Goal: Check status: Check status

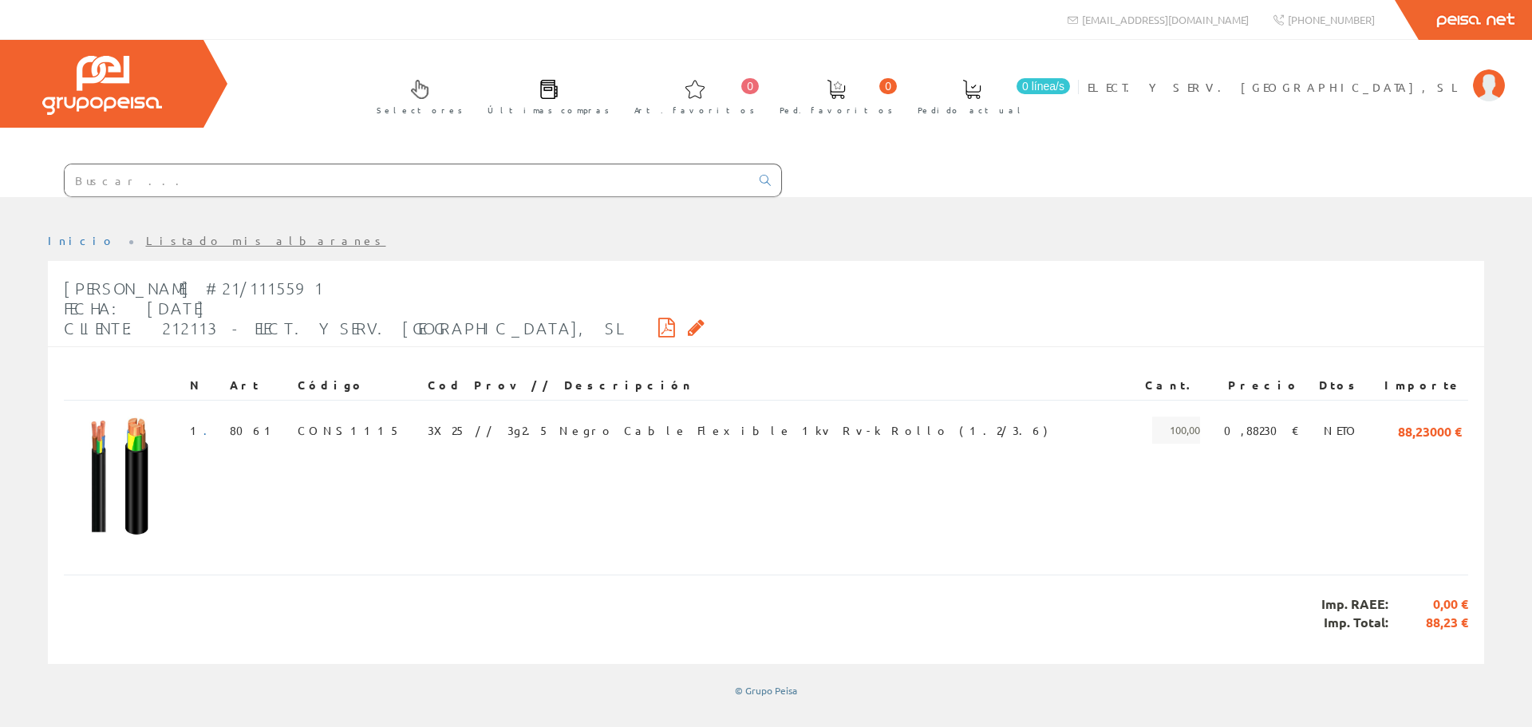
click at [179, 243] on link "Listado mis albaranes" at bounding box center [266, 240] width 240 height 14
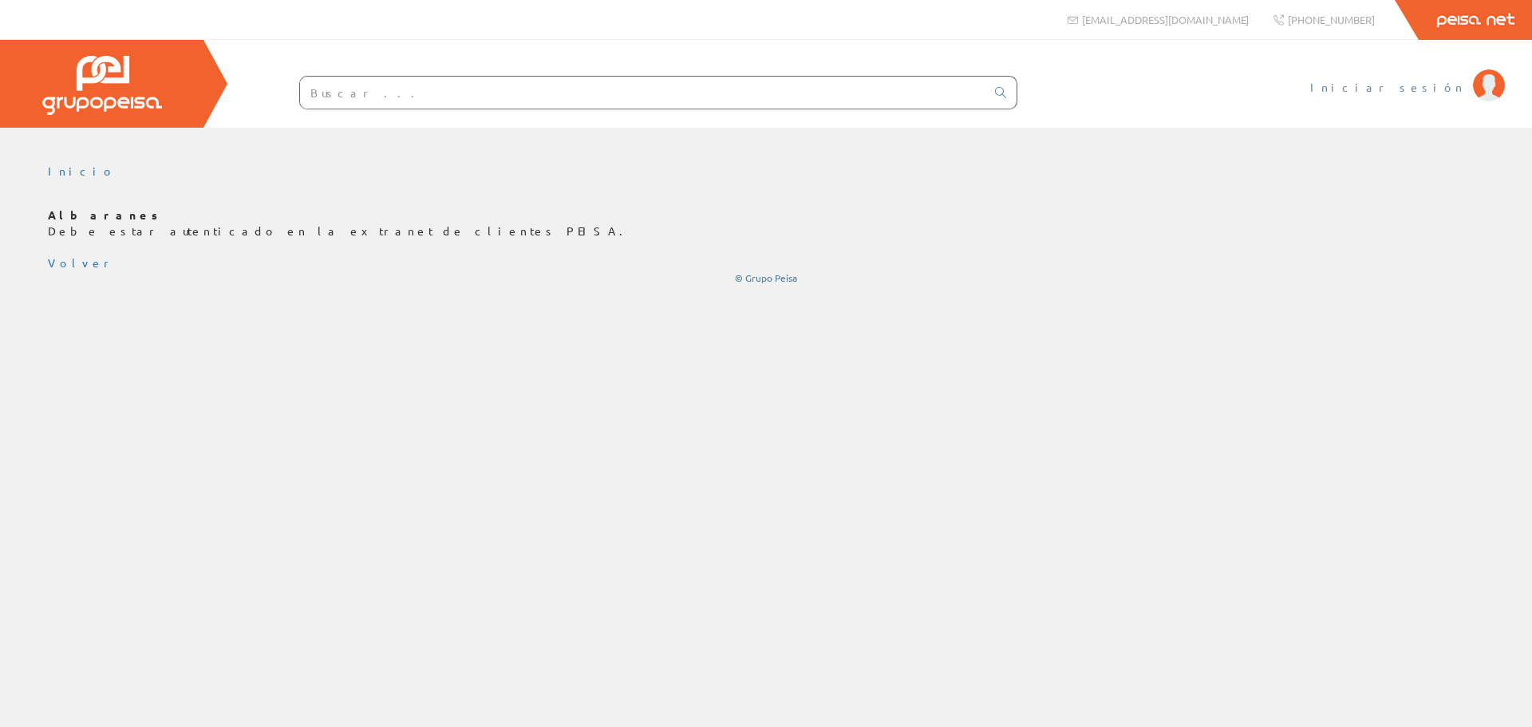
click at [1424, 78] on link "Iniciar sesión" at bounding box center [1407, 73] width 195 height 15
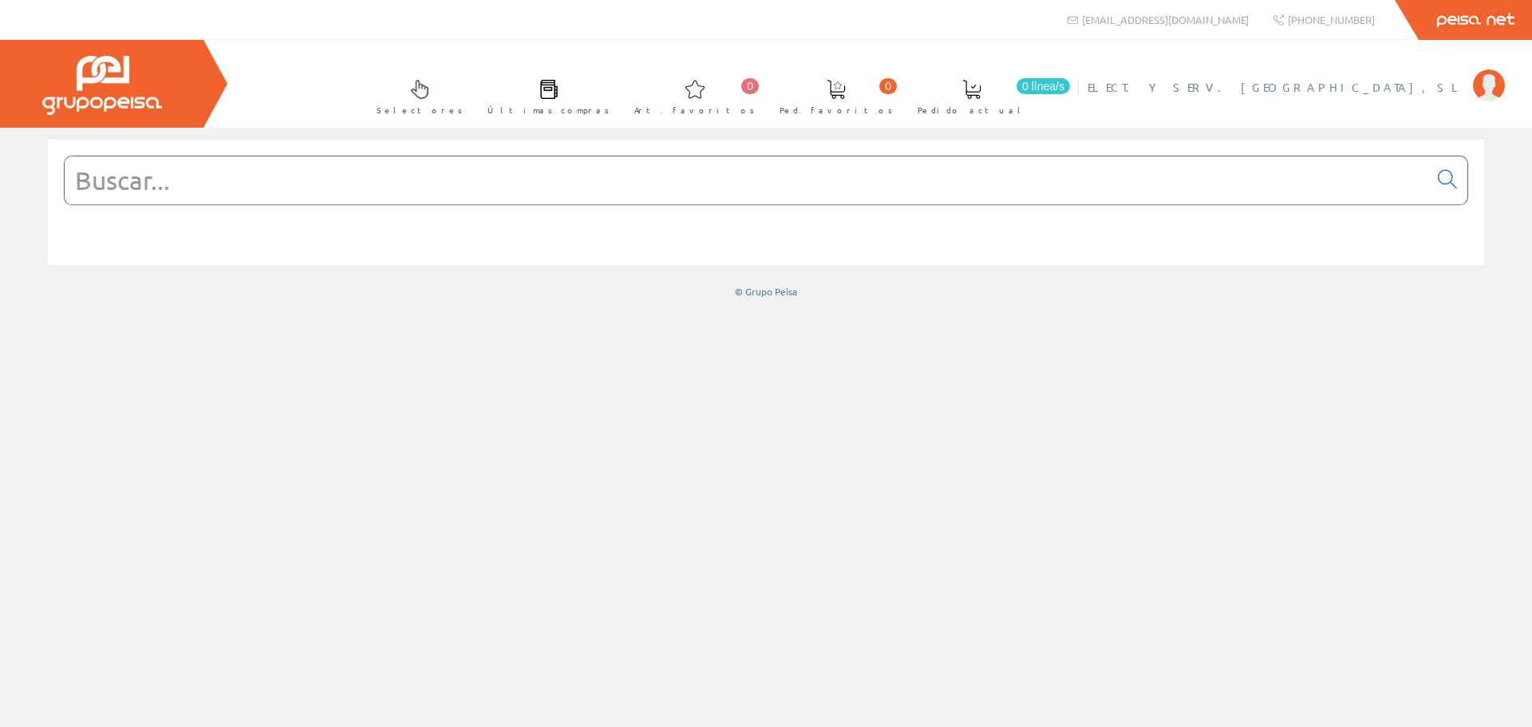
click at [1421, 89] on span "ELECT. Y SERV. [GEOGRAPHIC_DATA], SL" at bounding box center [1275, 87] width 377 height 16
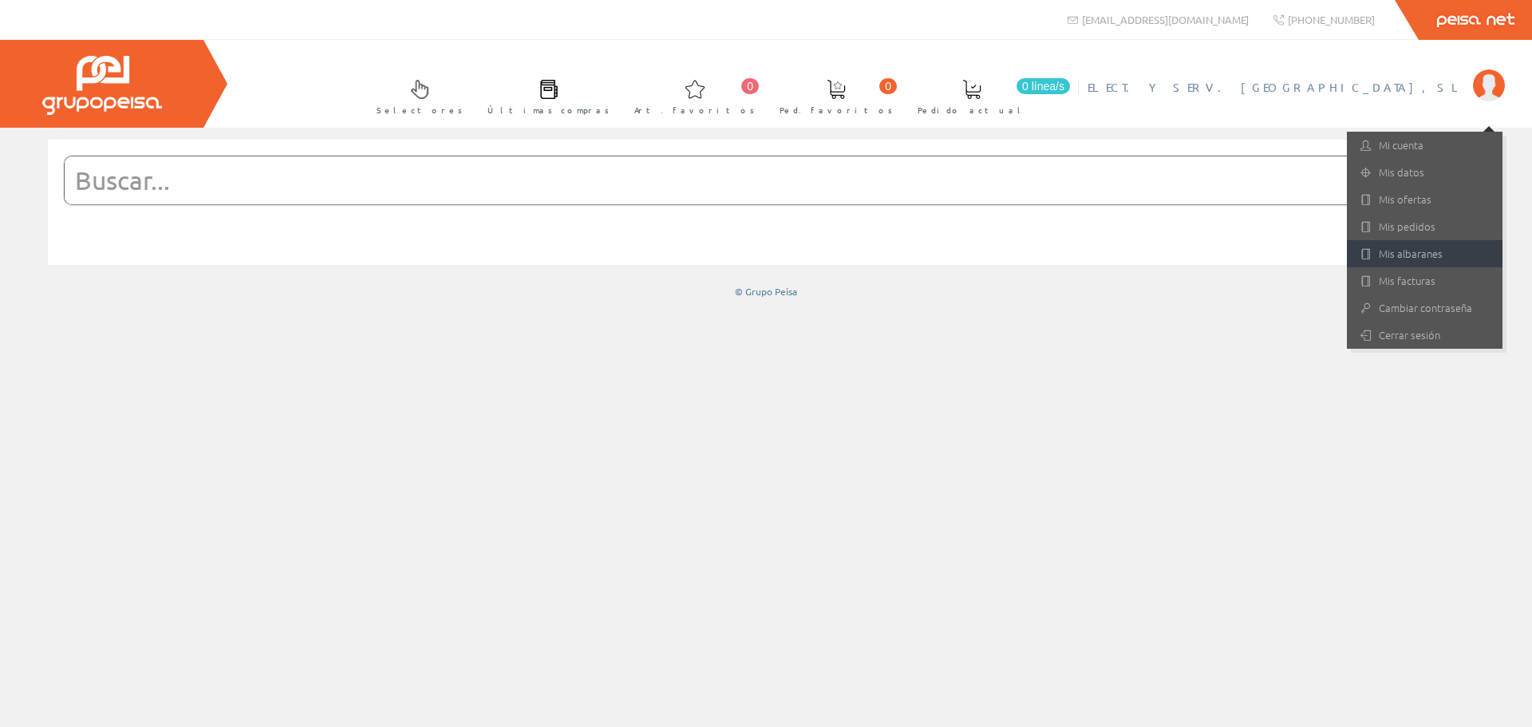
click at [1409, 250] on link "Mis albaranes" at bounding box center [1424, 253] width 156 height 27
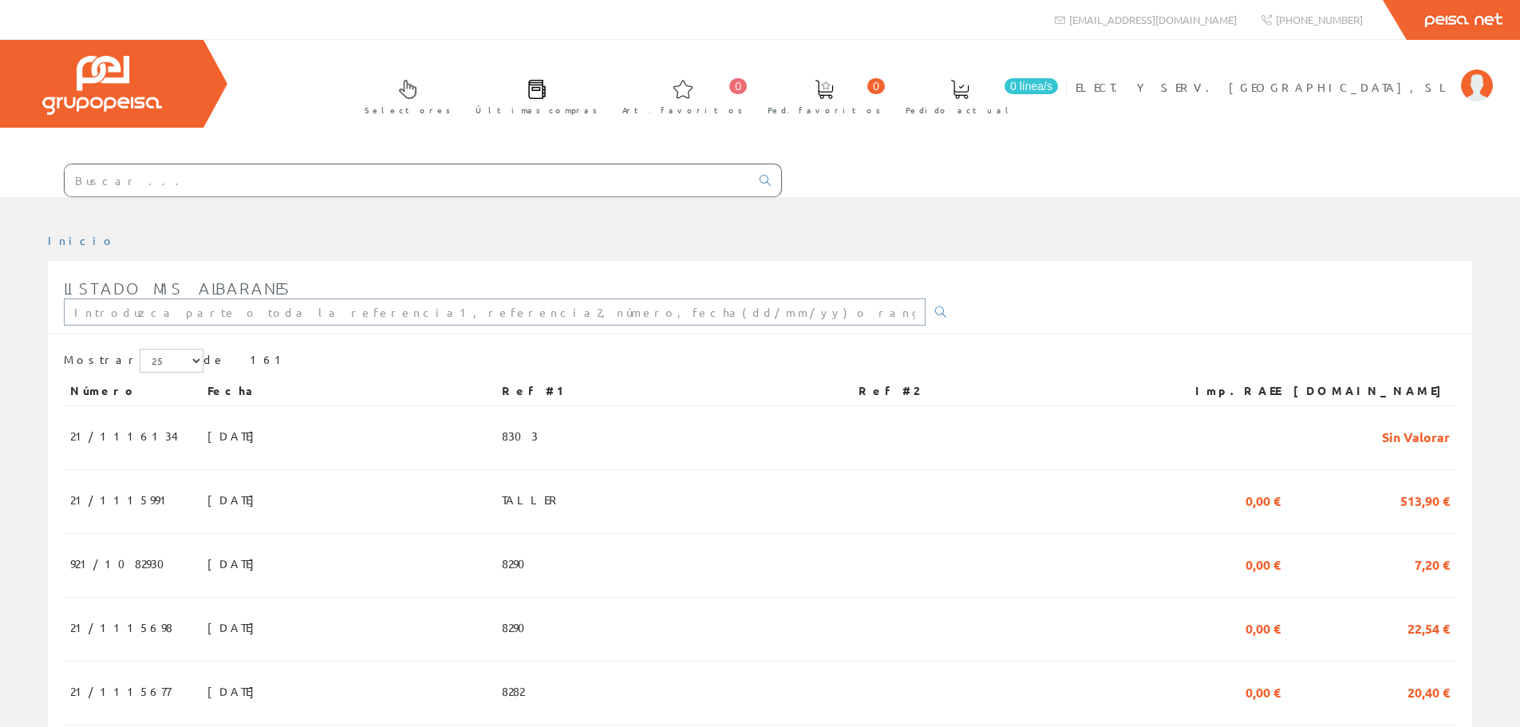
click at [211, 317] on input "text" at bounding box center [495, 311] width 862 height 27
type input "8245"
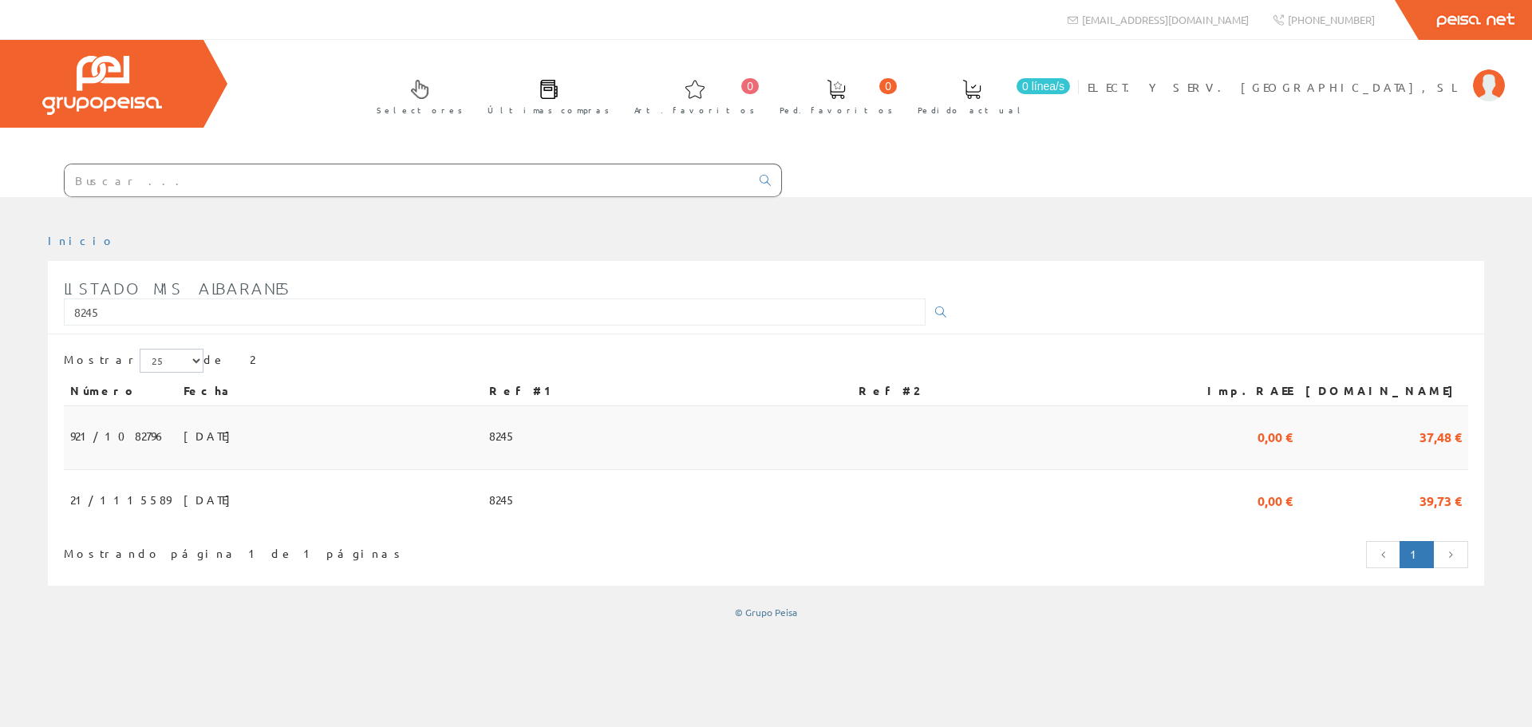
click at [387, 428] on td "01/08/2025" at bounding box center [330, 438] width 306 height 64
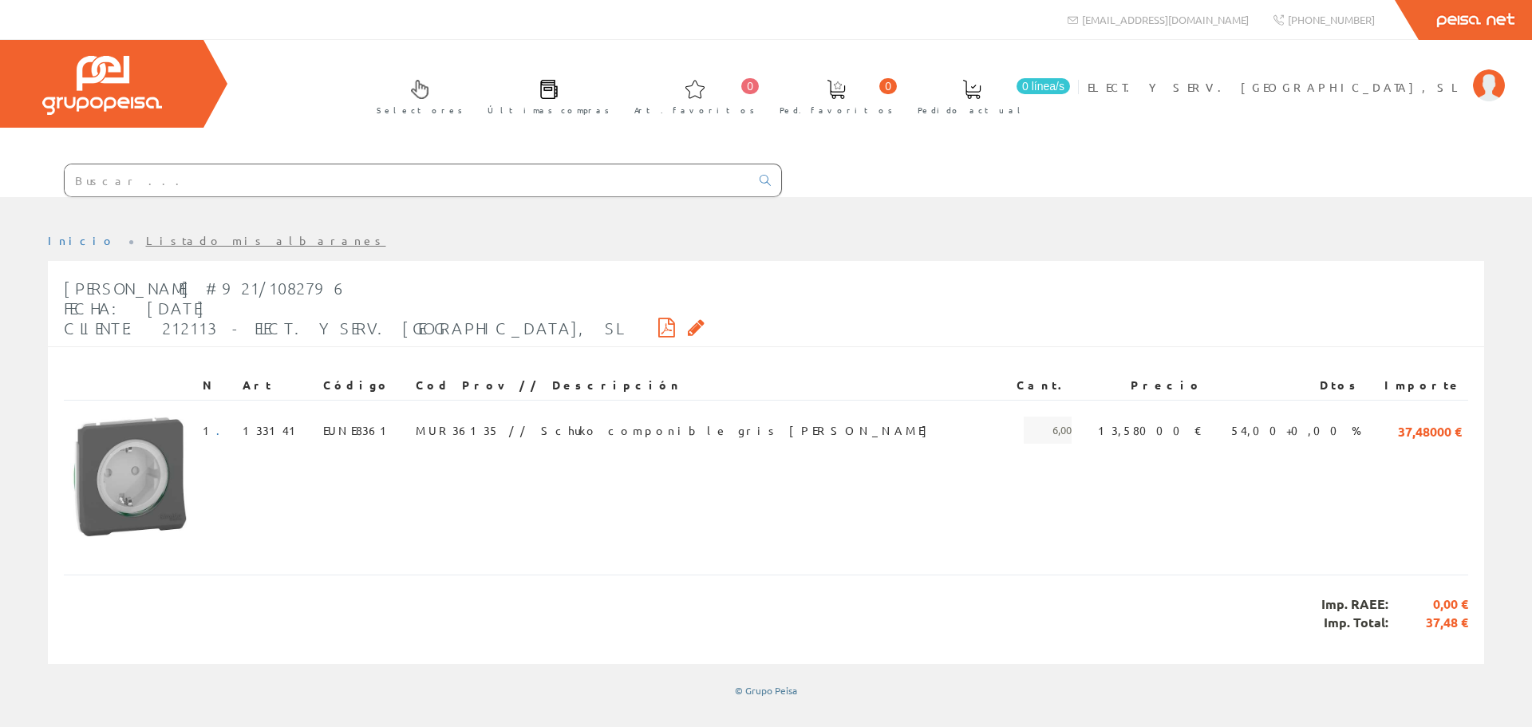
click at [162, 238] on link "Listado mis albaranes" at bounding box center [266, 240] width 240 height 14
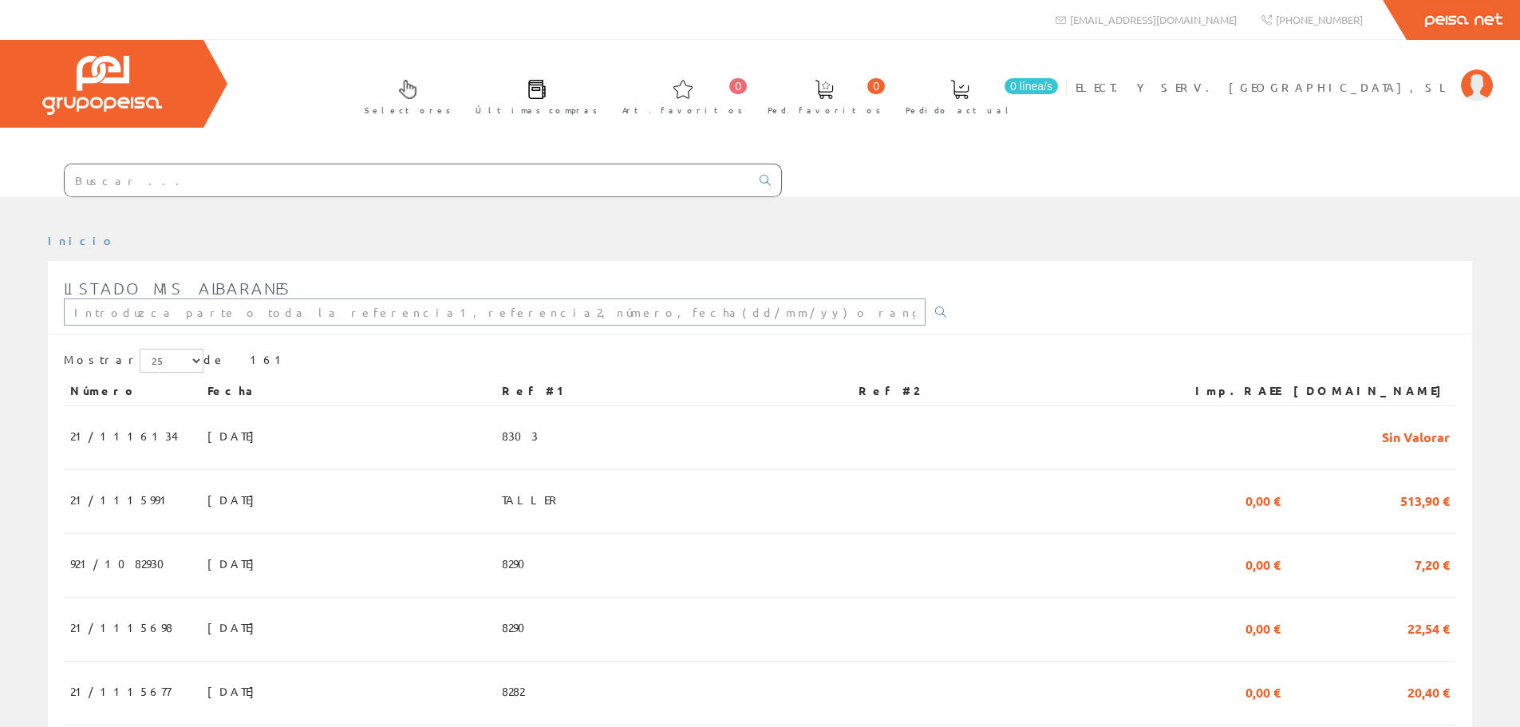
click at [185, 321] on input "text" at bounding box center [495, 311] width 862 height 27
type input "8265"
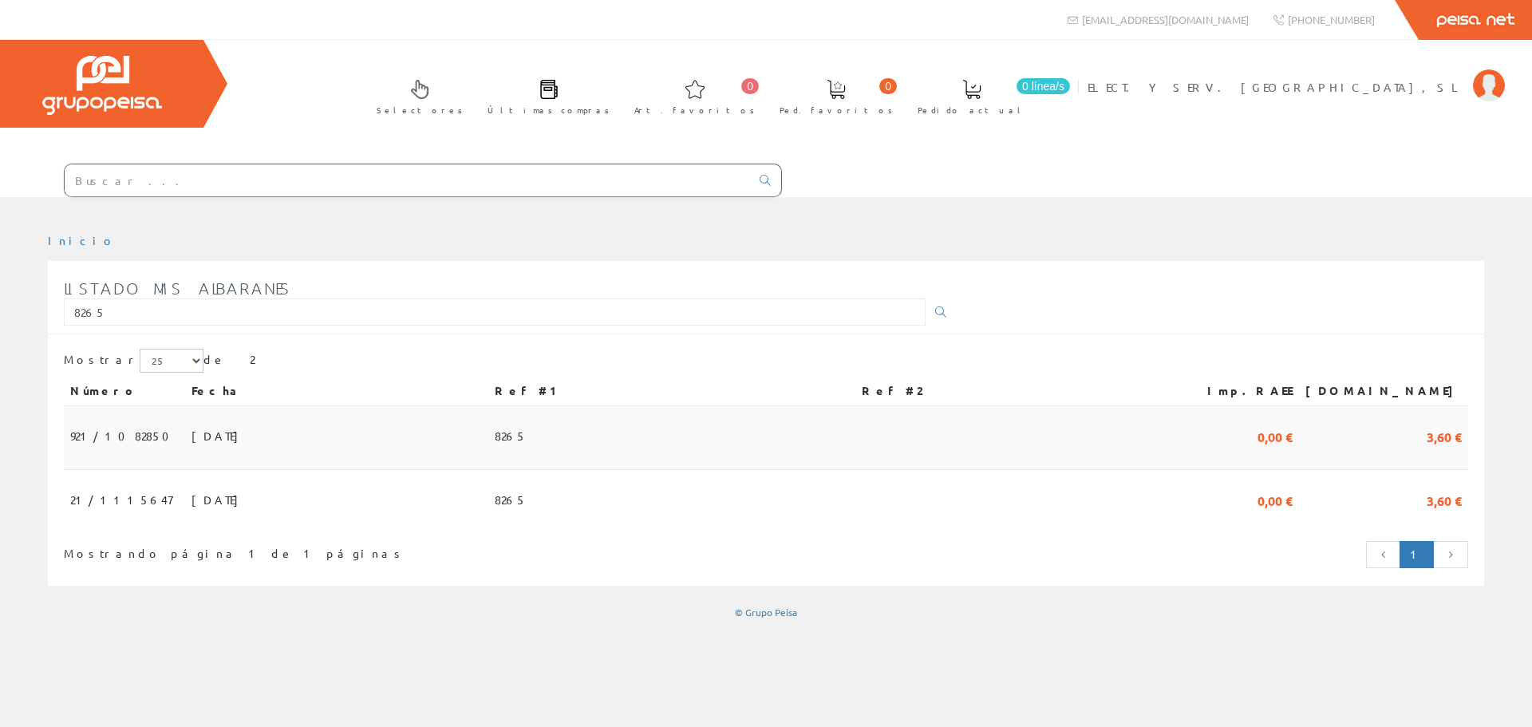
click at [194, 441] on span "[DATE]" at bounding box center [218, 435] width 55 height 27
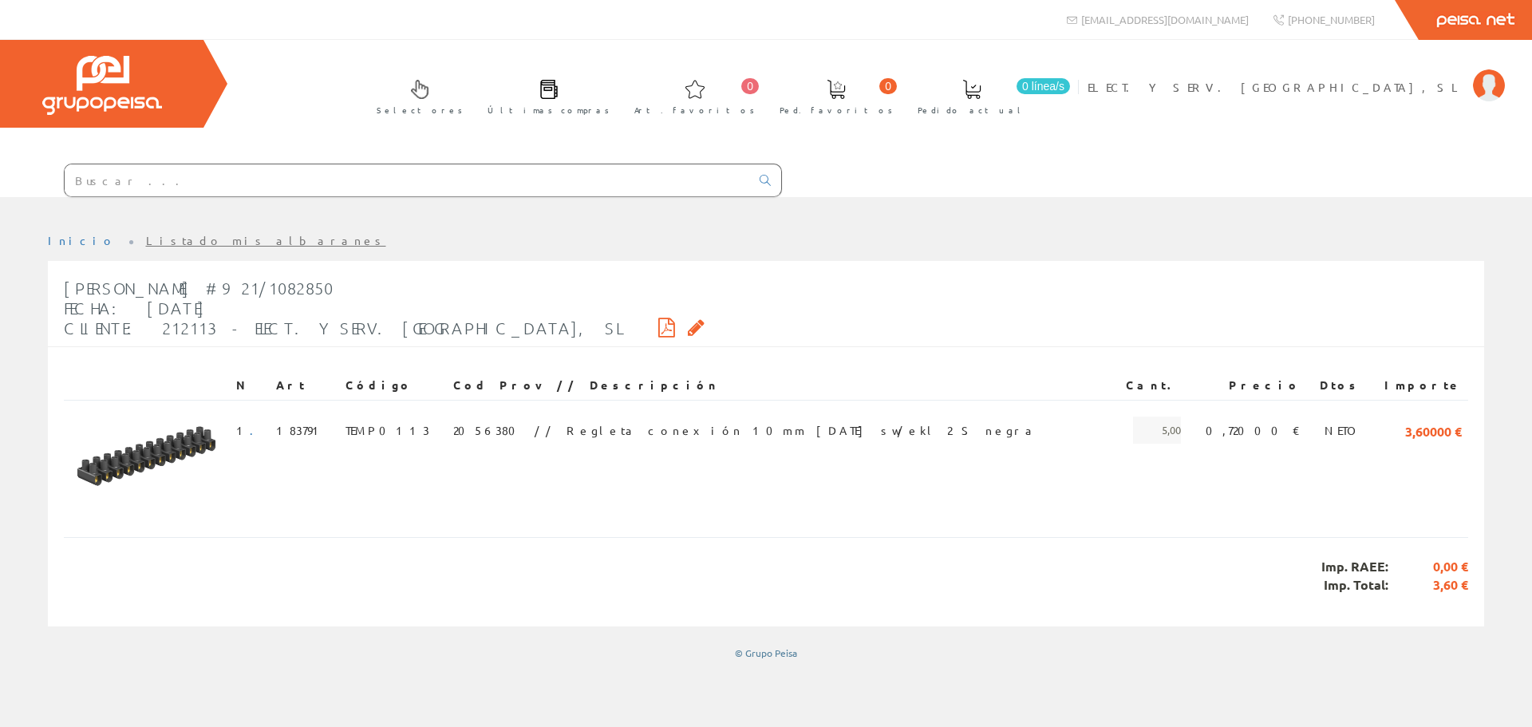
click at [146, 242] on link "Listado mis albaranes" at bounding box center [266, 240] width 240 height 14
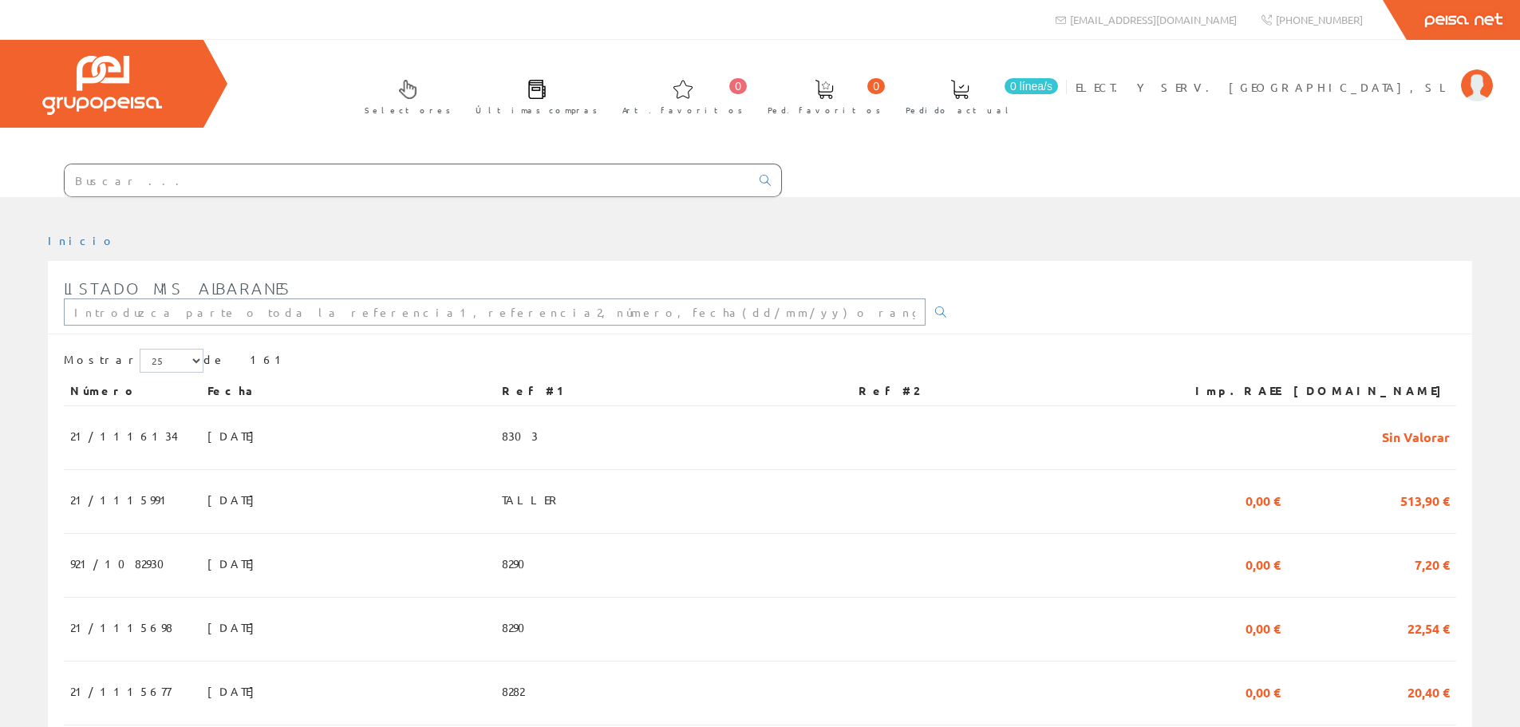
click at [145, 307] on input "text" at bounding box center [495, 311] width 862 height 27
type input "8265"
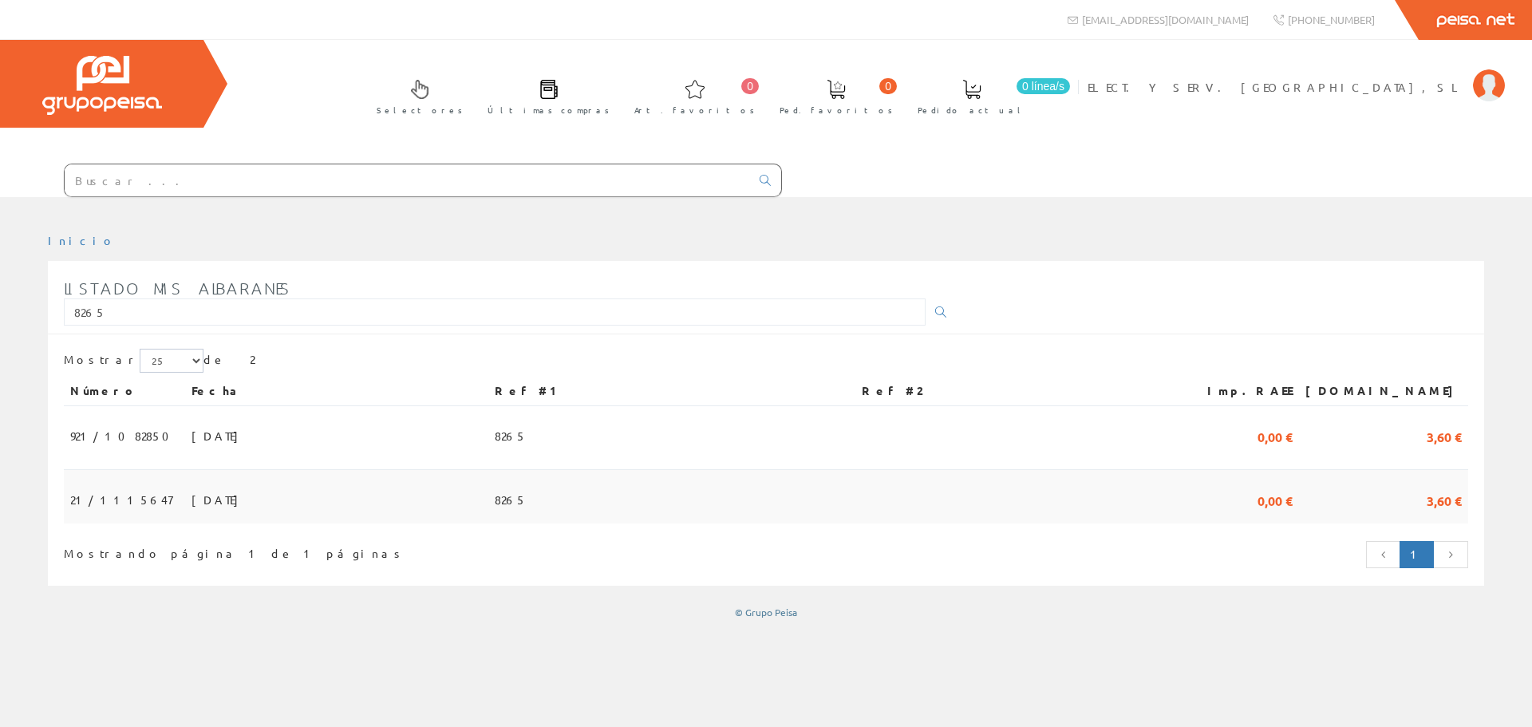
click at [207, 505] on span "04/08/2025" at bounding box center [218, 499] width 55 height 27
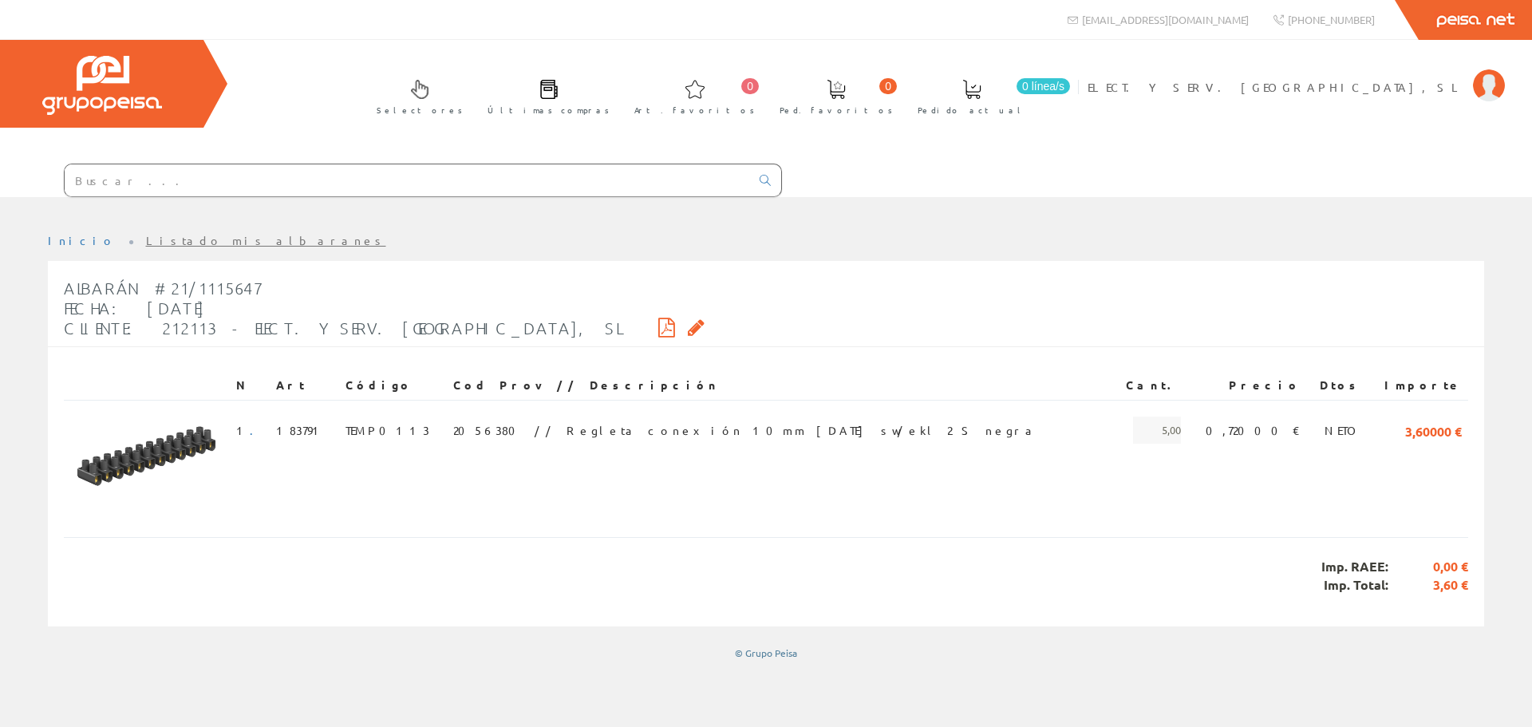
click at [146, 239] on link "Listado mis albaranes" at bounding box center [266, 240] width 240 height 14
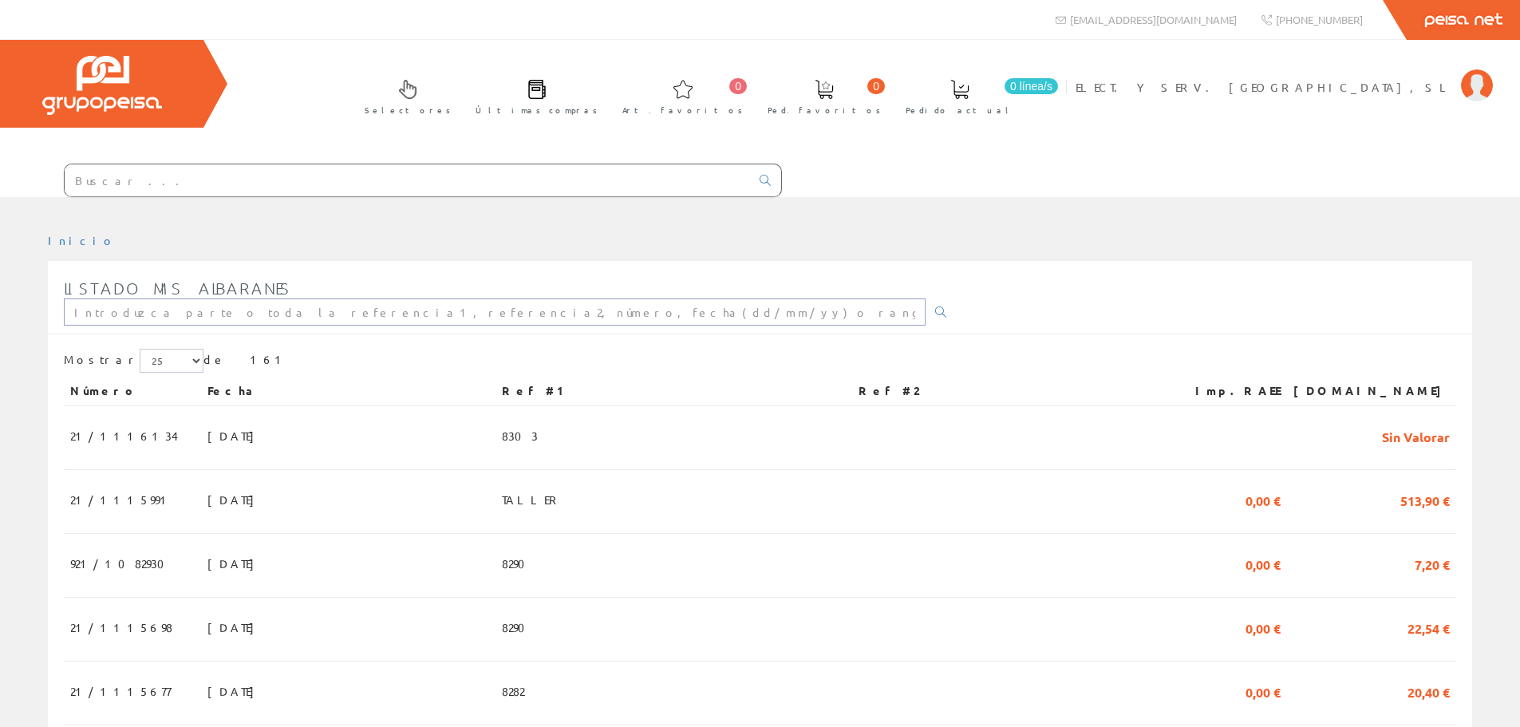
click at [140, 315] on input "text" at bounding box center [495, 311] width 862 height 27
type input "8256"
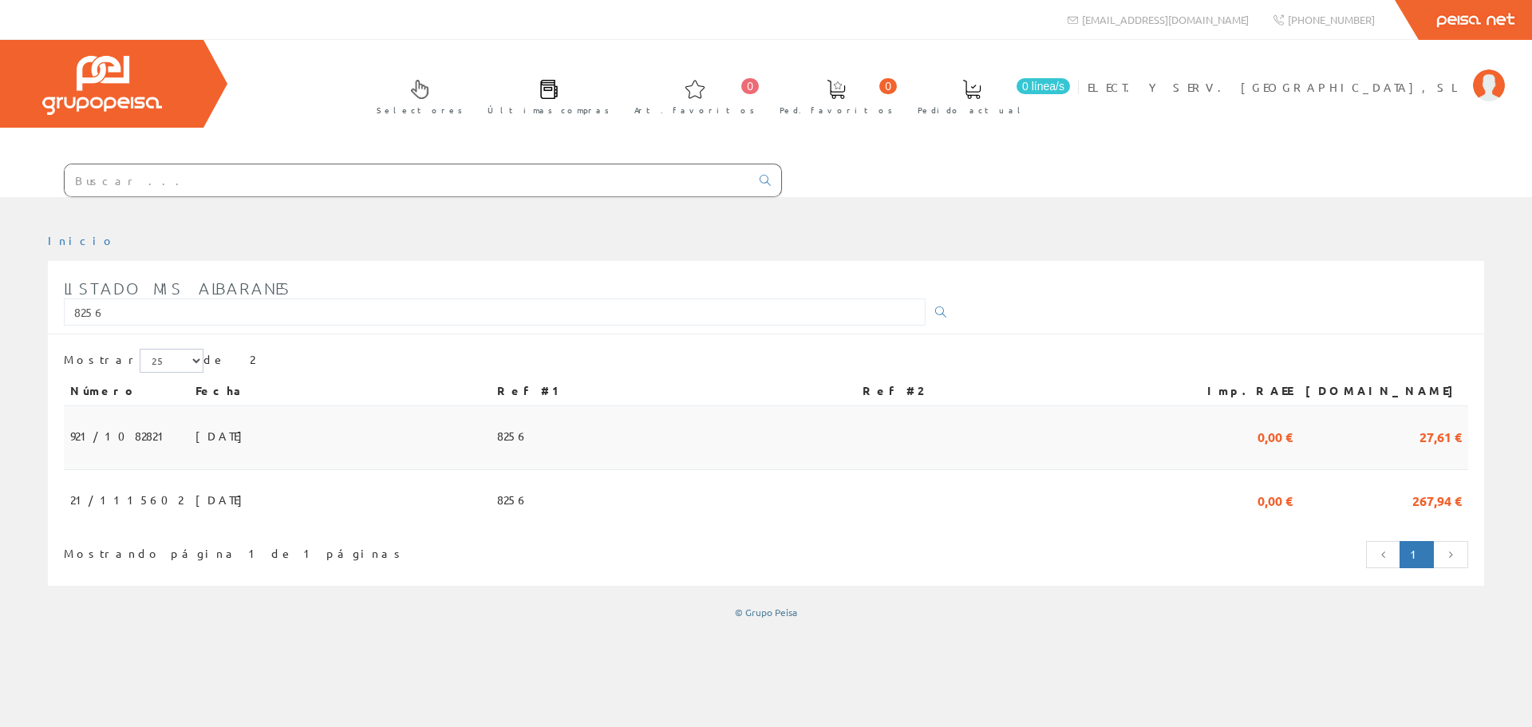
click at [195, 445] on span "[DATE]" at bounding box center [222, 435] width 55 height 27
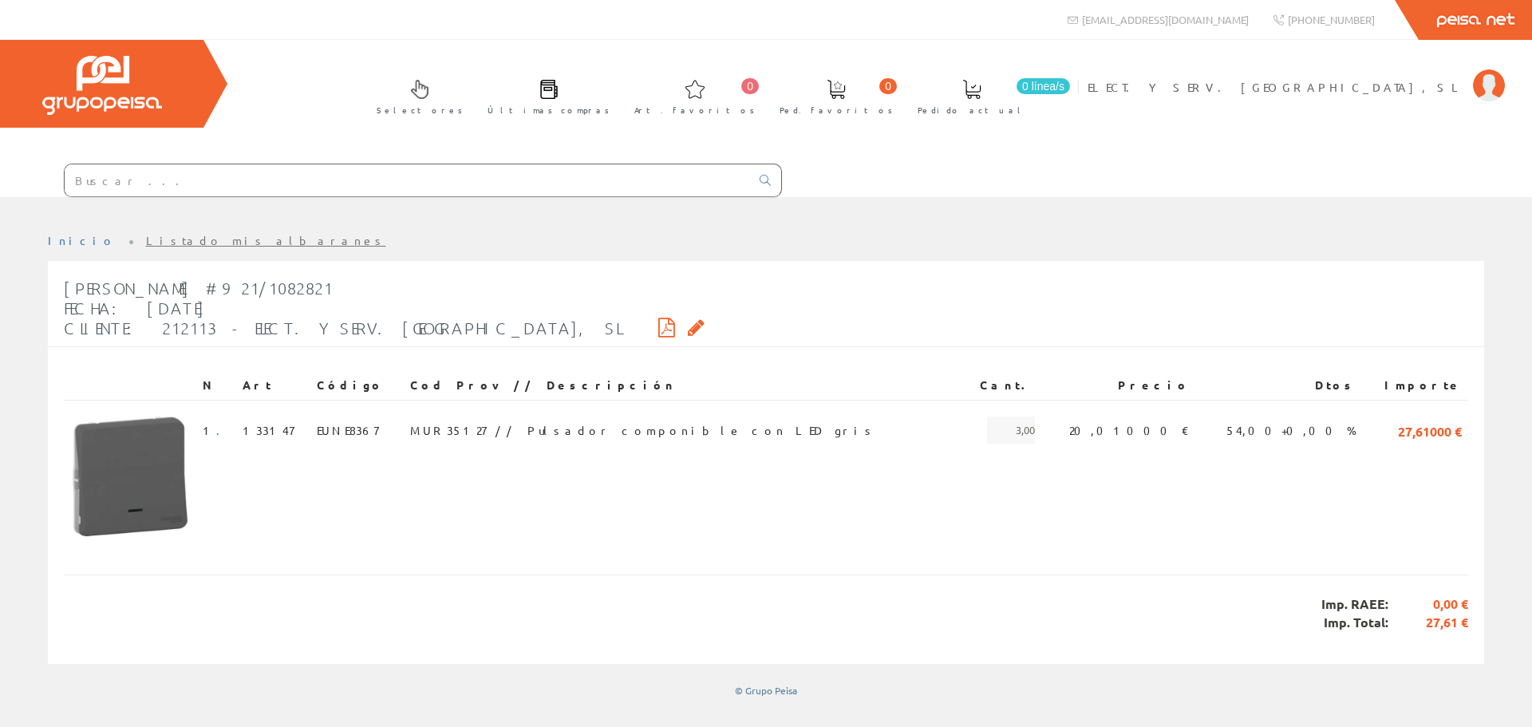
click at [146, 240] on link "Listado mis albaranes" at bounding box center [266, 240] width 240 height 14
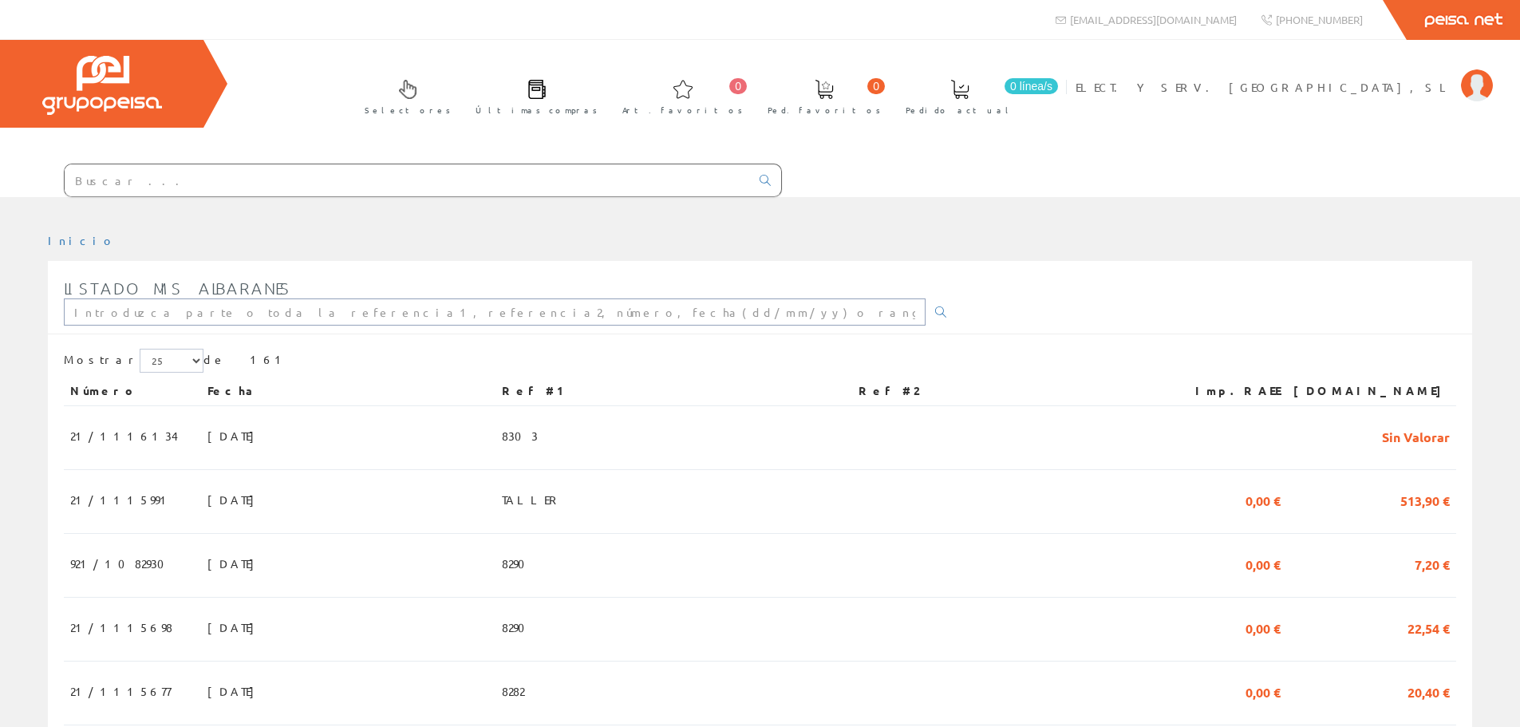
click at [117, 306] on input "text" at bounding box center [495, 311] width 862 height 27
click at [147, 314] on input "text" at bounding box center [495, 311] width 862 height 27
type input "8272"
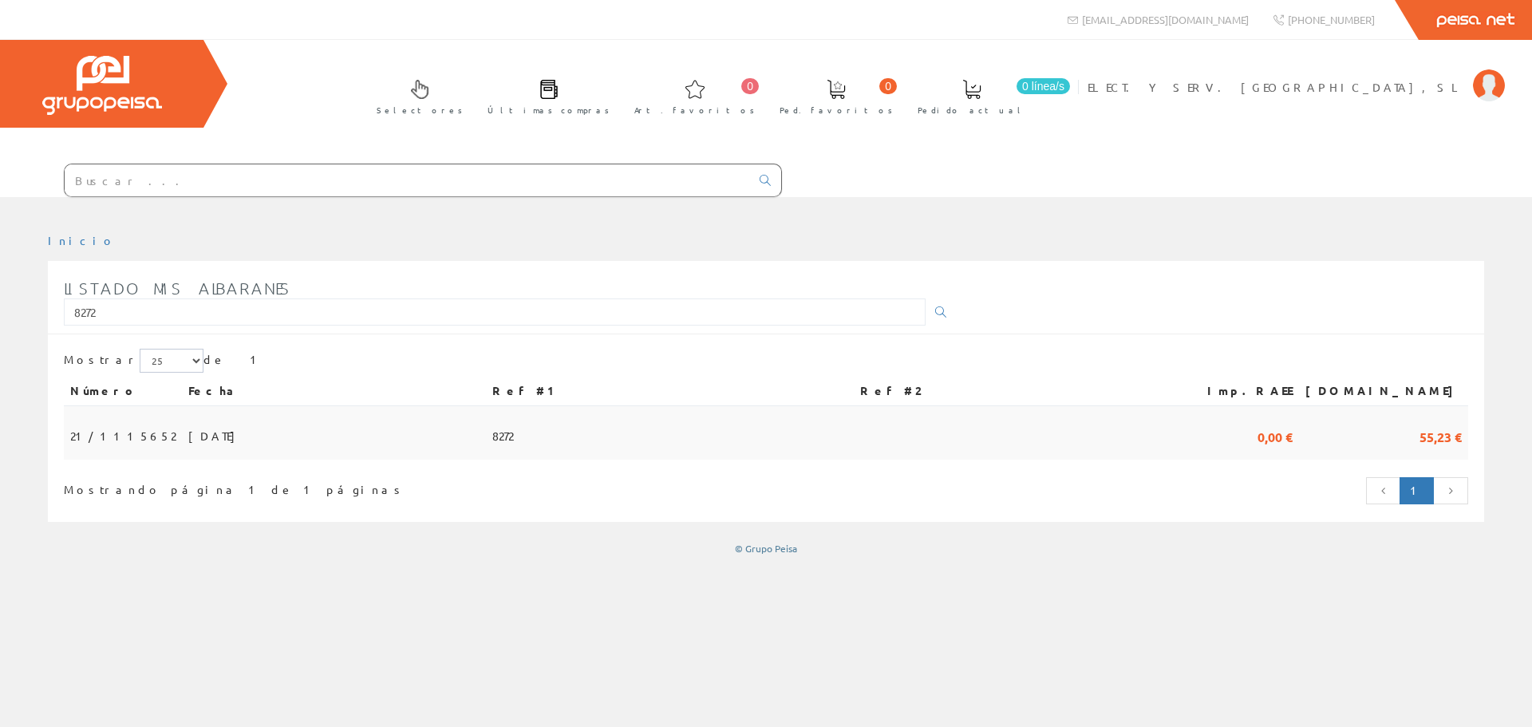
click at [188, 436] on span "[DATE]" at bounding box center [215, 435] width 55 height 27
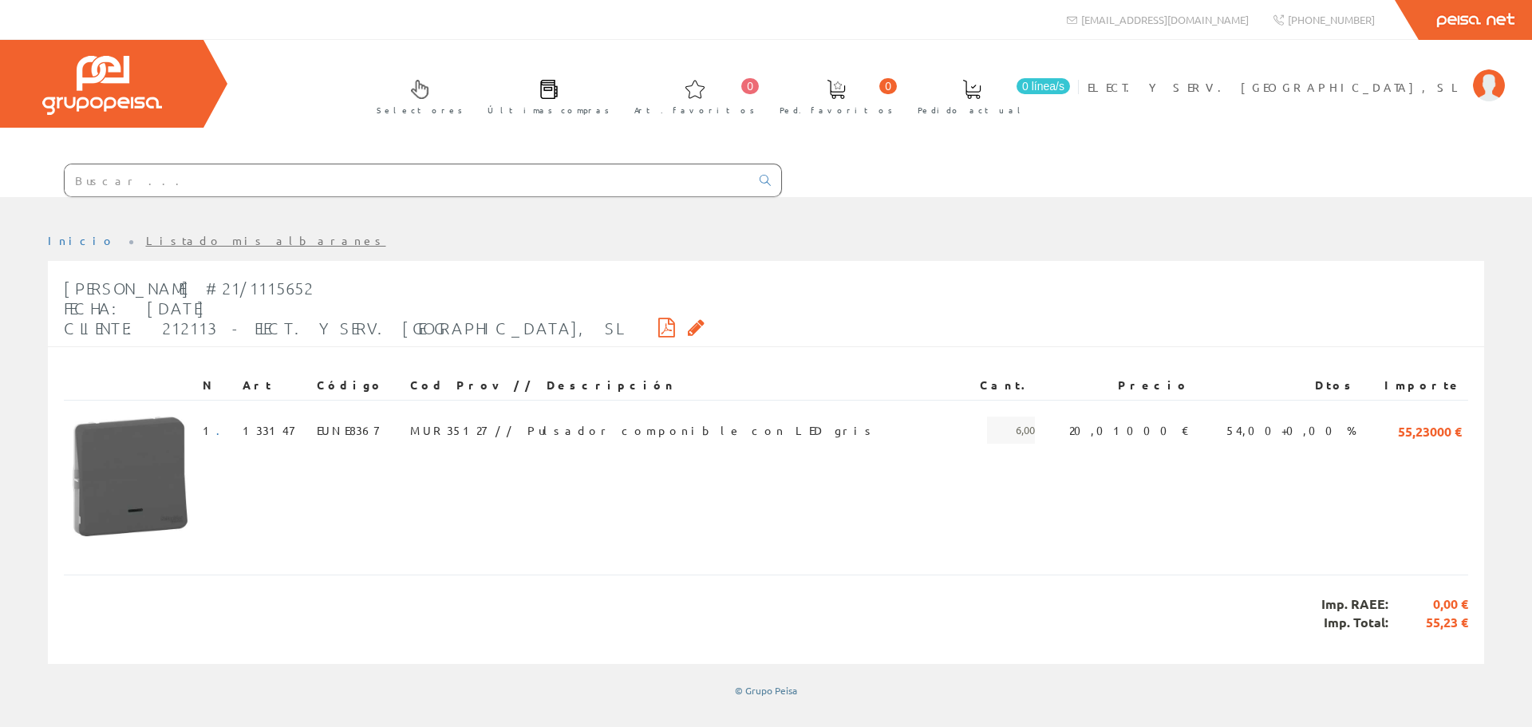
click at [146, 242] on link "Listado mis albaranes" at bounding box center [266, 240] width 240 height 14
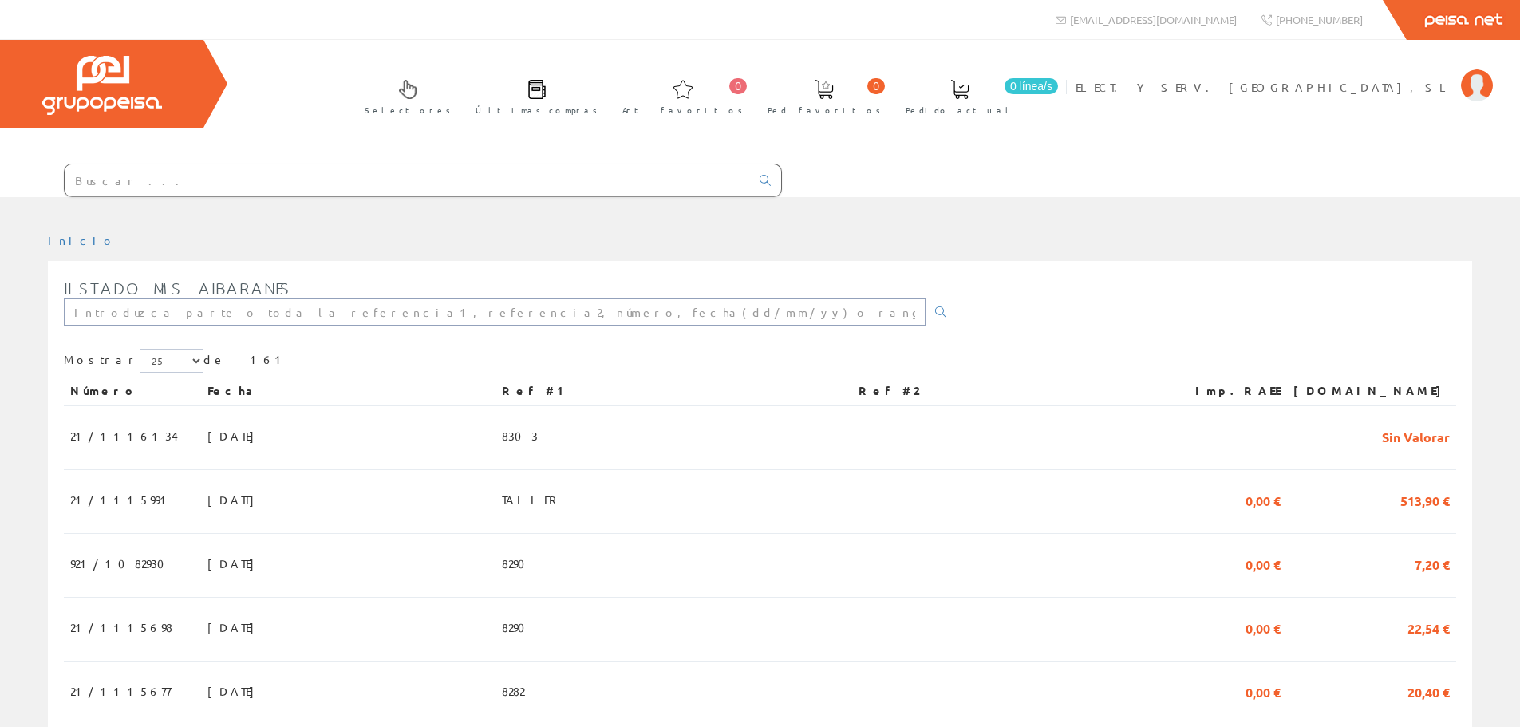
click at [121, 309] on input "text" at bounding box center [495, 311] width 862 height 27
type input "8282"
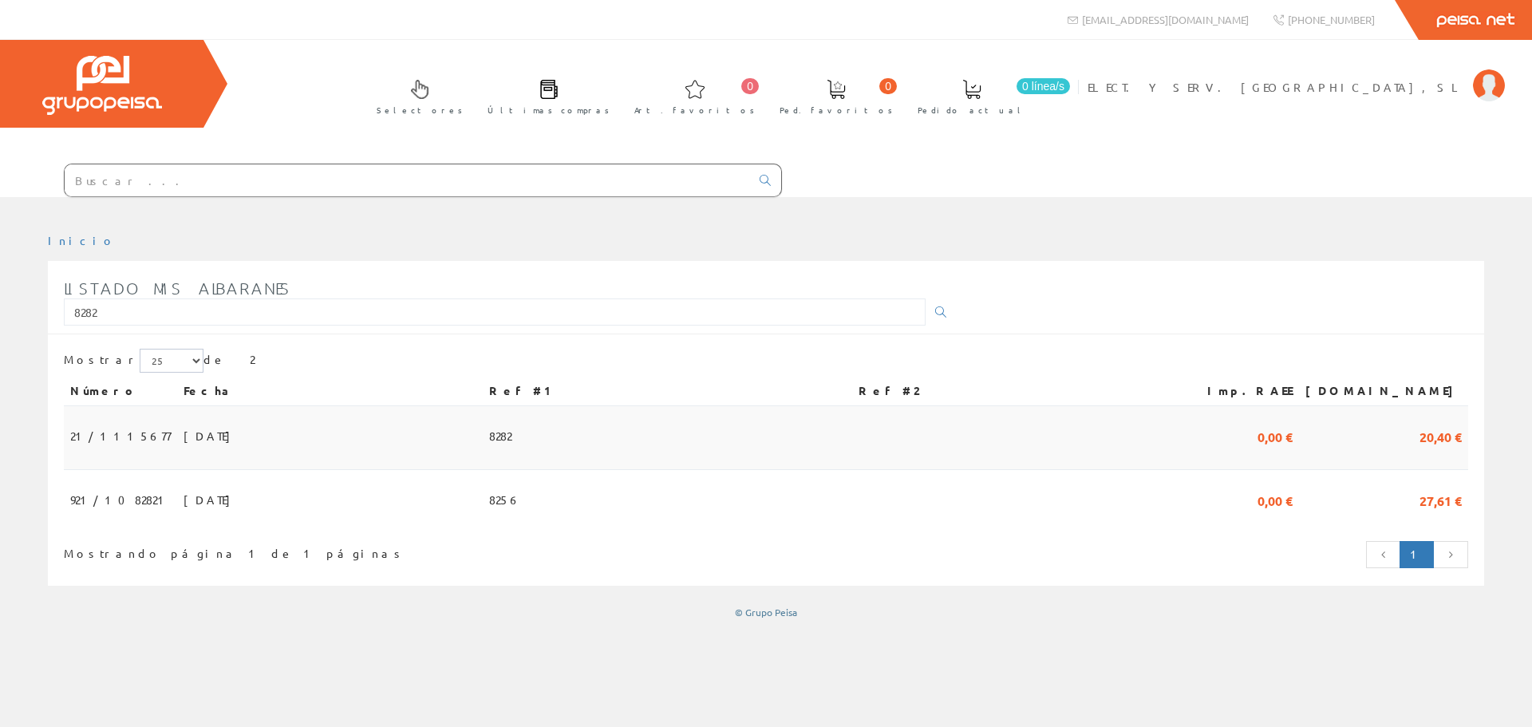
click at [199, 455] on td "05/08/2025" at bounding box center [330, 438] width 306 height 64
